Goal: Transaction & Acquisition: Purchase product/service

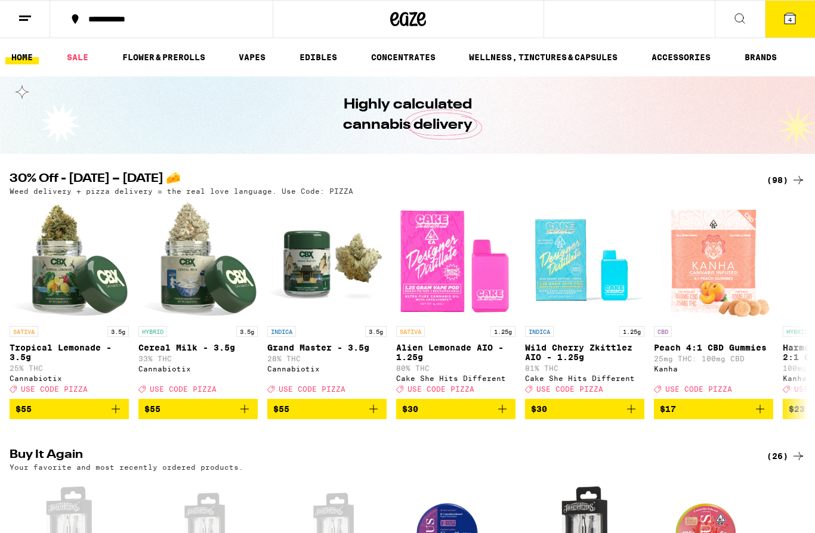
click at [796, 20] on icon at bounding box center [790, 18] width 14 height 14
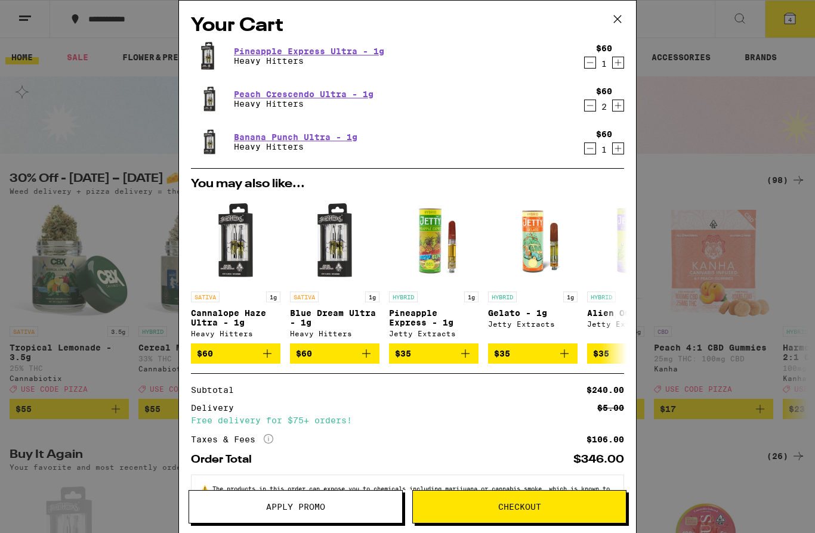
click at [683, 139] on div "Your Cart Pineapple Express Ultra - 1g Heavy Hitters $60 1 Peach Crescendo Ultr…" at bounding box center [407, 266] width 815 height 533
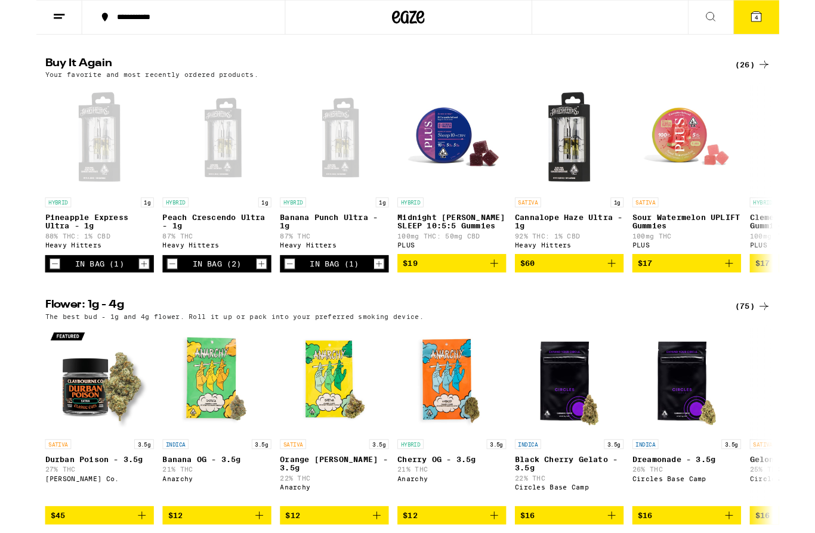
scroll to position [386, 0]
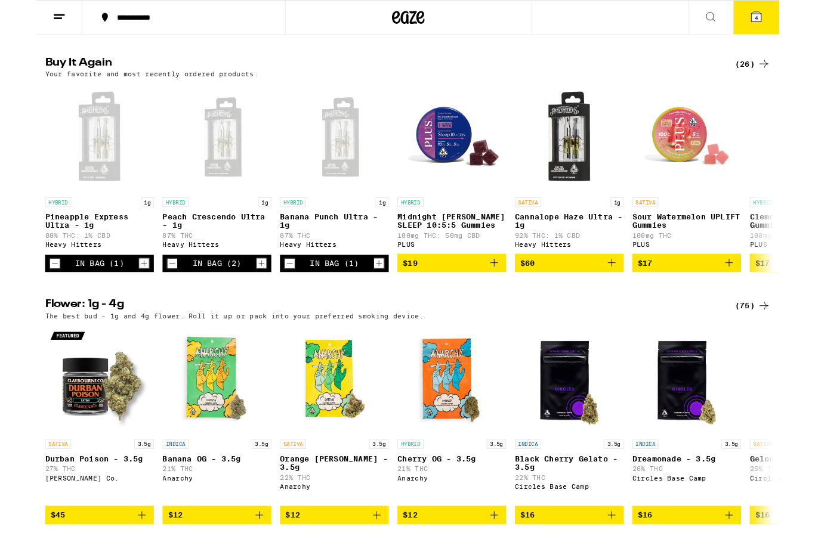
click at [760, 293] on icon "Add to bag" at bounding box center [760, 289] width 8 height 8
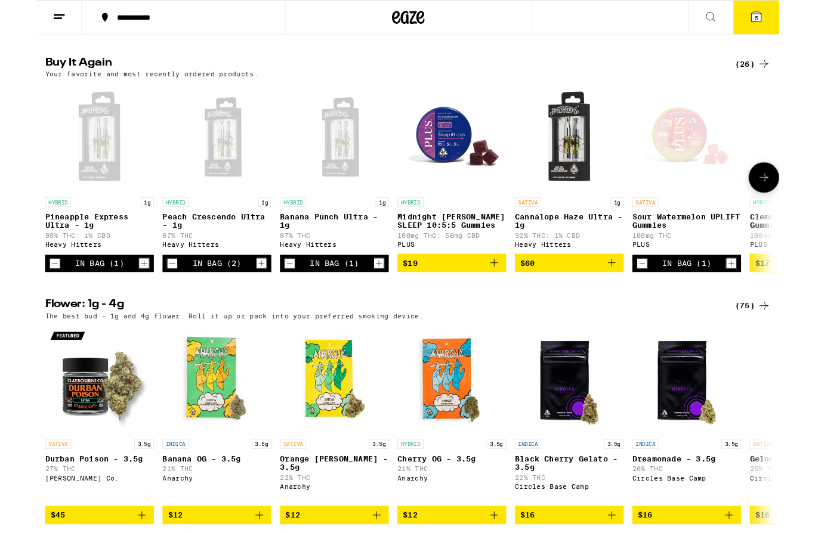
click at [762, 293] on icon "Increment" at bounding box center [762, 289] width 7 height 7
click at [504, 296] on icon "Add to bag" at bounding box center [502, 289] width 14 height 14
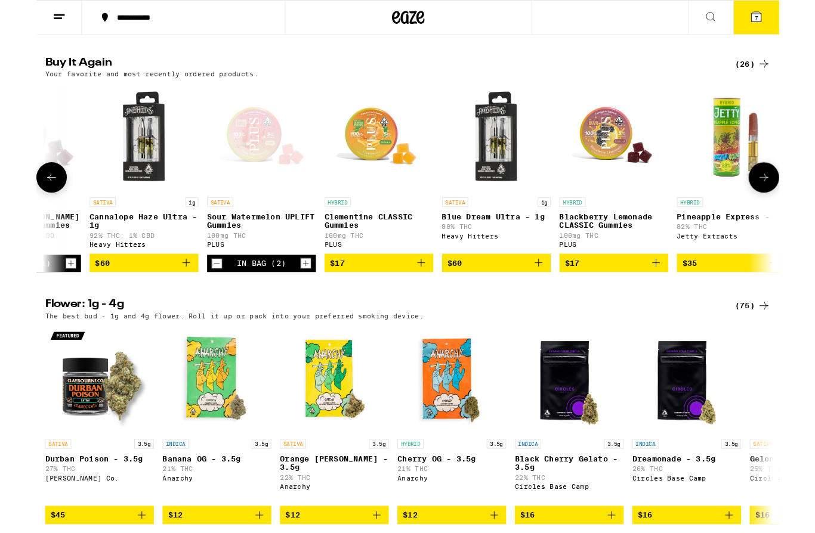
click at [451, 343] on h2 "Flower: 1g - 4g" at bounding box center [378, 336] width 737 height 14
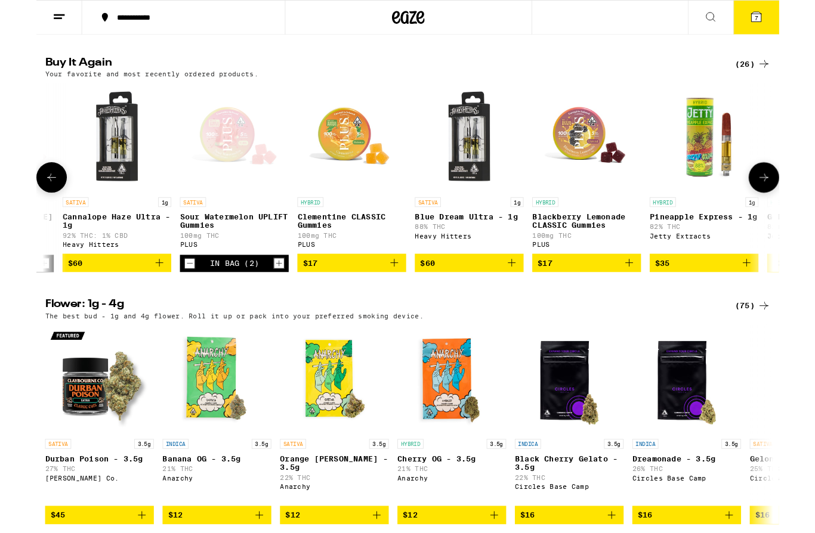
scroll to position [0, 496]
click at [167, 289] on icon "Decrement" at bounding box center [169, 289] width 7 height 0
click at [171, 296] on icon "Decrement" at bounding box center [168, 289] width 11 height 14
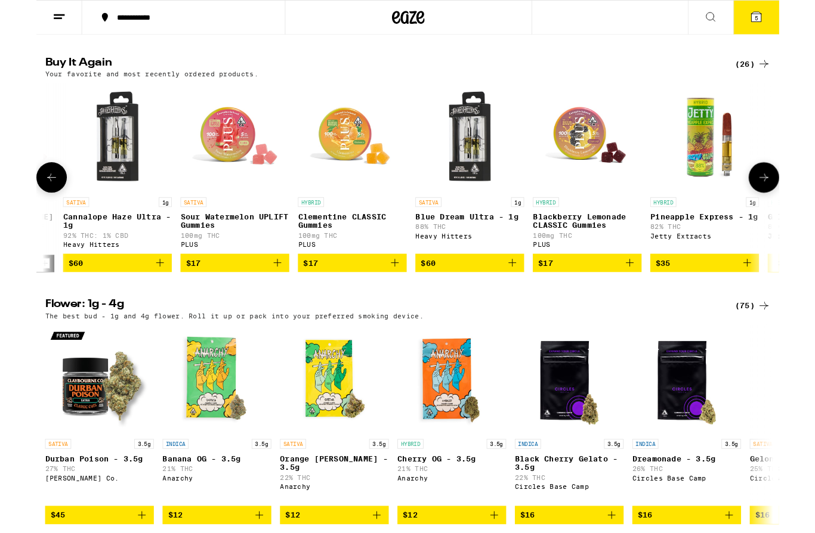
click at [396, 296] on icon "Add to bag" at bounding box center [393, 289] width 14 height 14
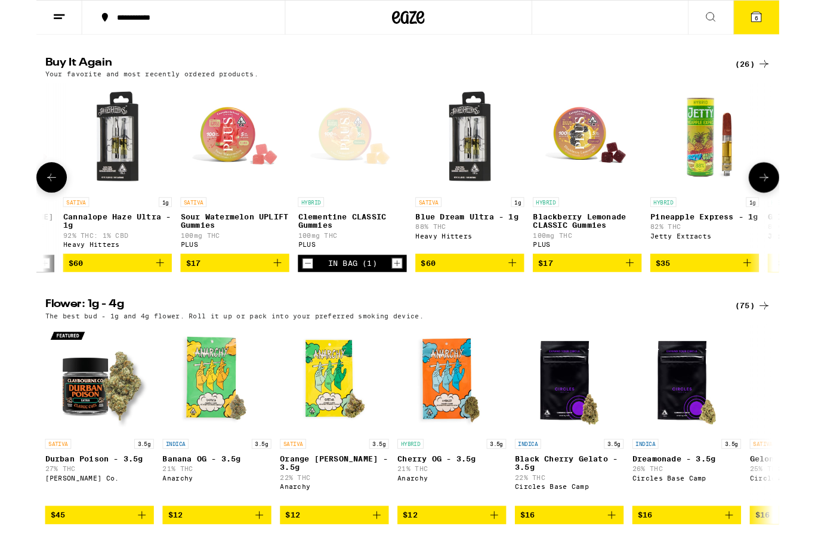
click at [399, 296] on icon "Increment" at bounding box center [395, 289] width 11 height 14
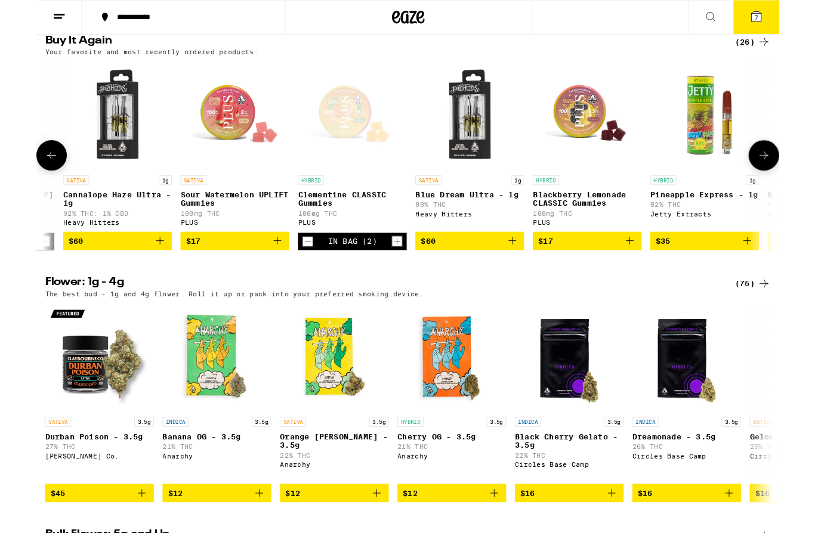
scroll to position [412, 0]
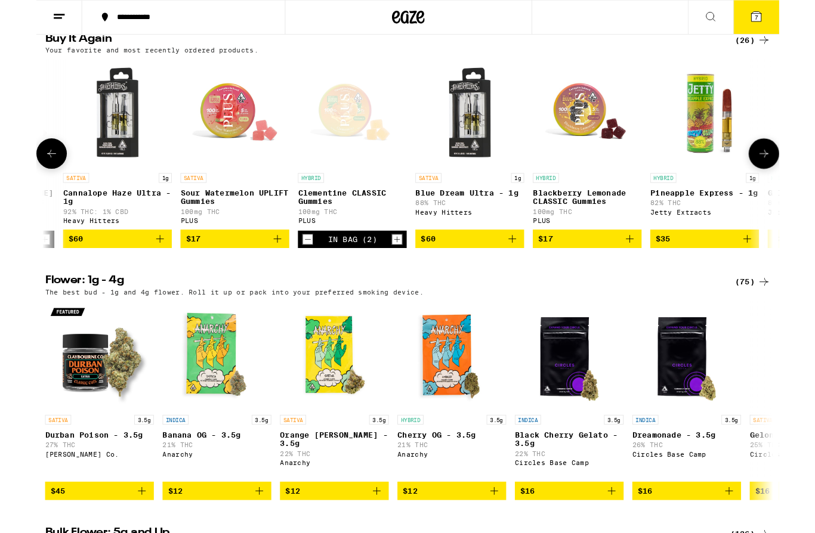
click at [266, 270] on icon "Add to bag" at bounding box center [264, 262] width 14 height 14
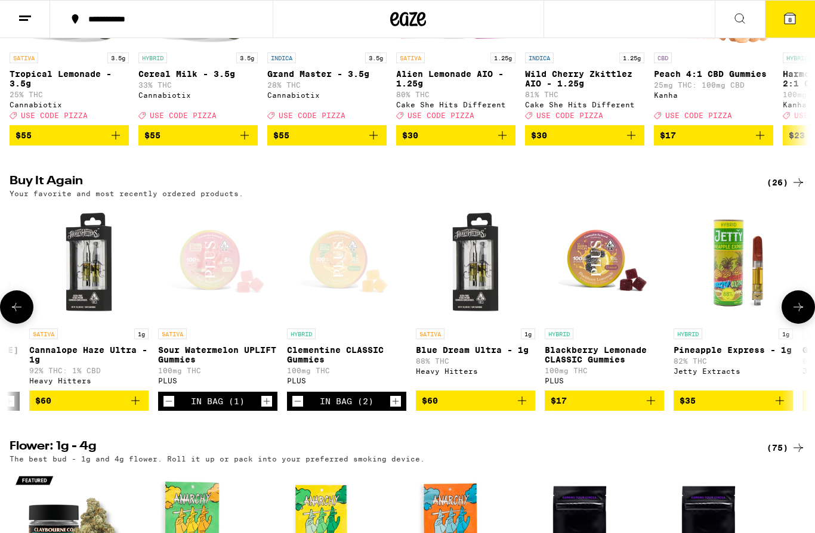
scroll to position [265, 0]
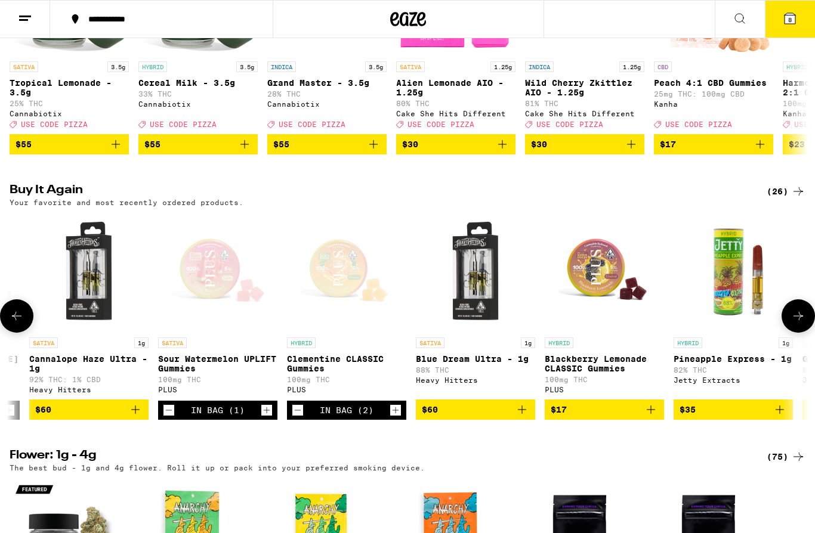
click at [791, 22] on span "8" at bounding box center [790, 19] width 4 height 7
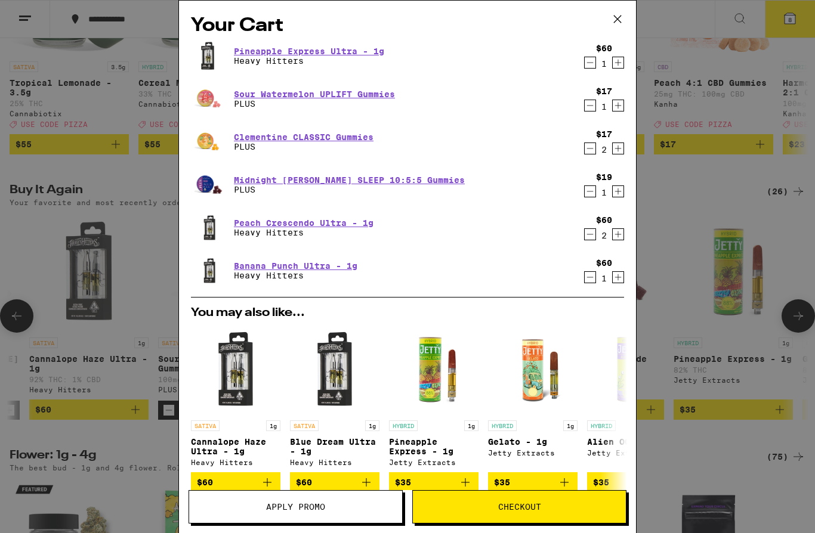
click at [589, 156] on icon "Decrement" at bounding box center [590, 148] width 11 height 14
click at [592, 242] on icon "Decrement" at bounding box center [590, 234] width 11 height 14
click at [617, 149] on icon "Increment" at bounding box center [618, 148] width 11 height 14
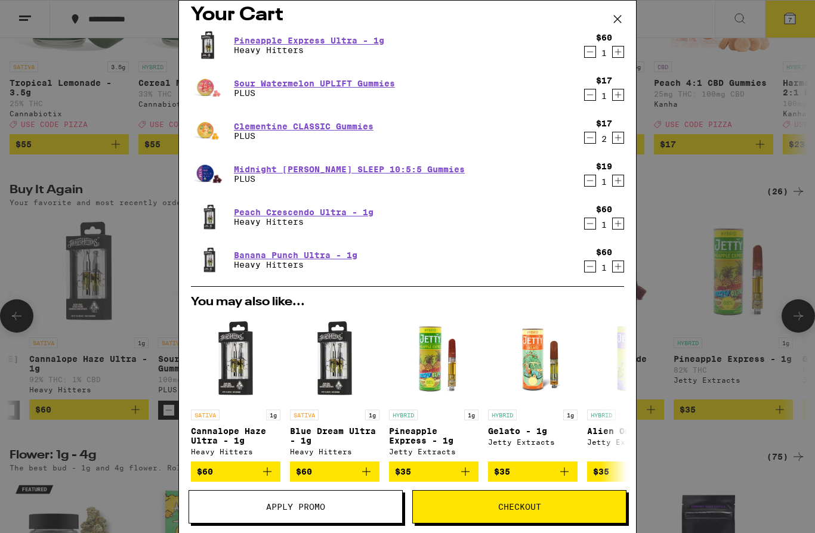
scroll to position [10, 0]
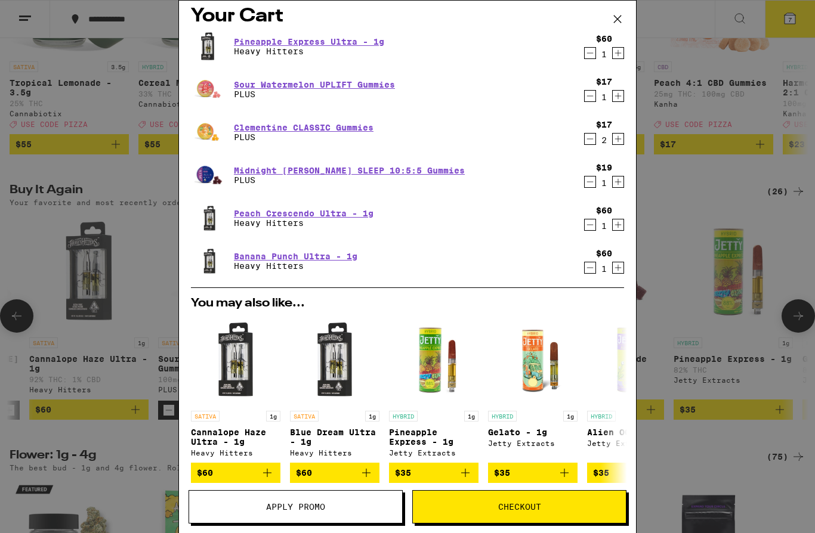
click at [619, 101] on icon "Increment" at bounding box center [618, 96] width 11 height 14
click at [520, 505] on span "Checkout" at bounding box center [519, 507] width 43 height 8
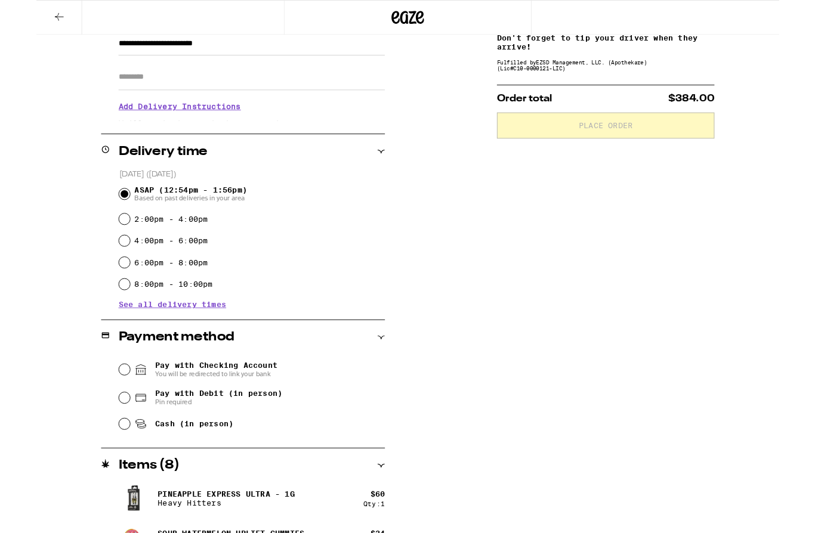
scroll to position [204, 0]
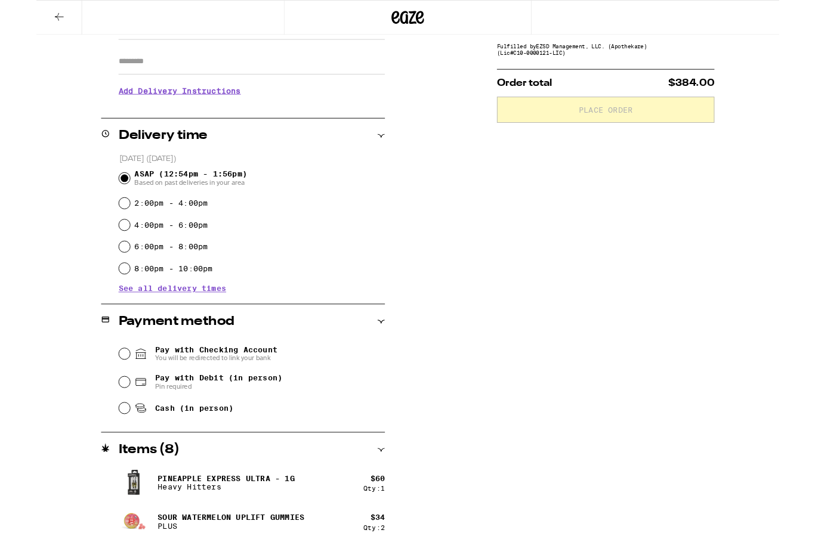
click at [94, 454] on input "Cash (in person)" at bounding box center [97, 448] width 12 height 12
radio input "true"
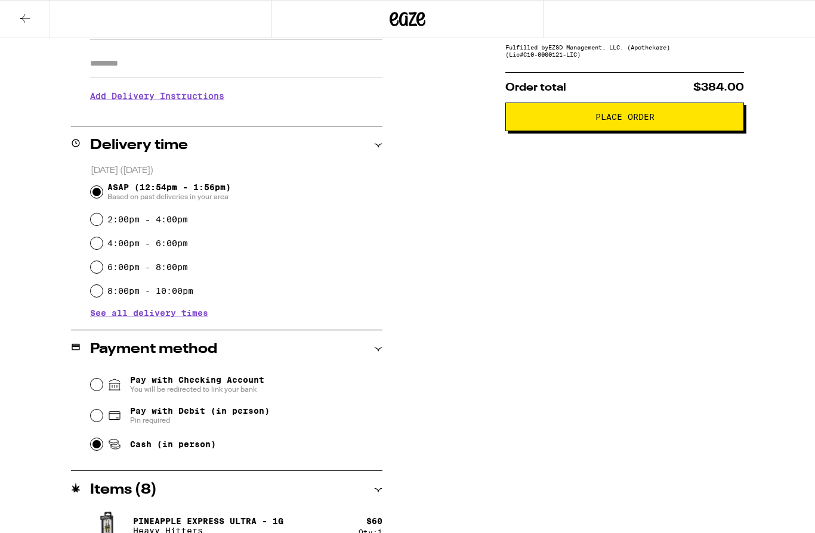
scroll to position [115, 0]
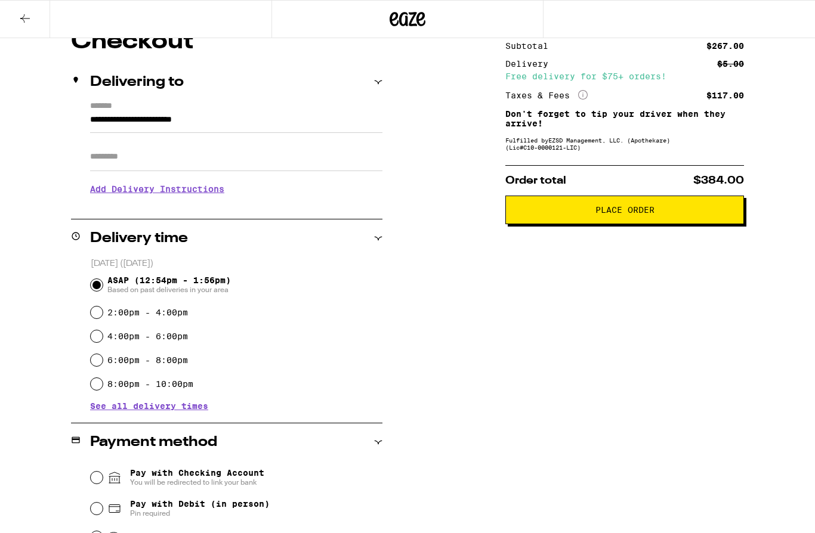
click at [560, 224] on button "Place Order" at bounding box center [624, 210] width 239 height 29
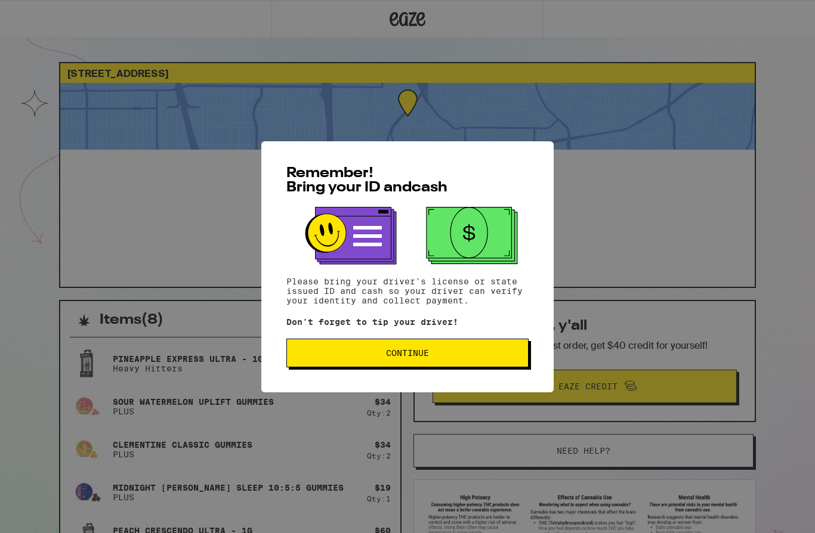
click at [421, 357] on span "Continue" at bounding box center [407, 353] width 43 height 8
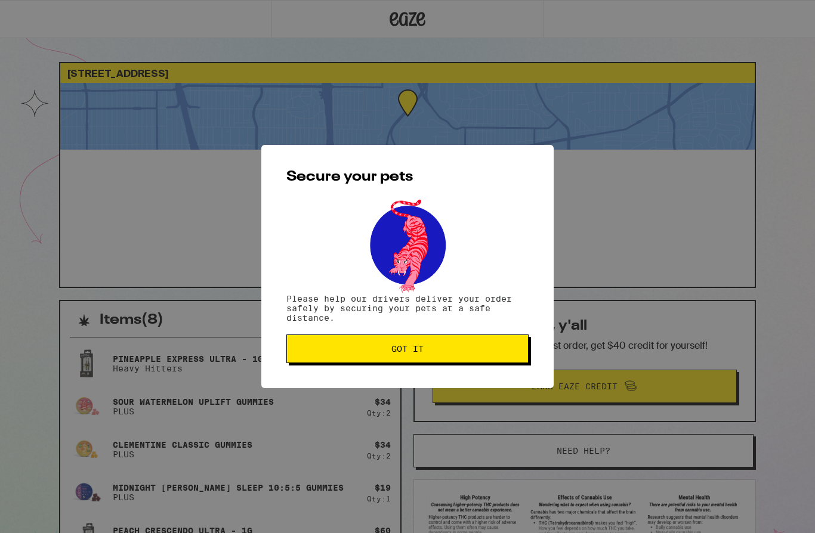
click at [332, 351] on span "Got it" at bounding box center [407, 349] width 222 height 8
